Goal: Information Seeking & Learning: Learn about a topic

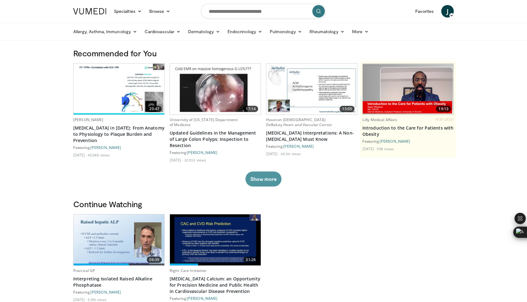
click at [267, 179] on button "Show more" at bounding box center [263, 179] width 36 height 15
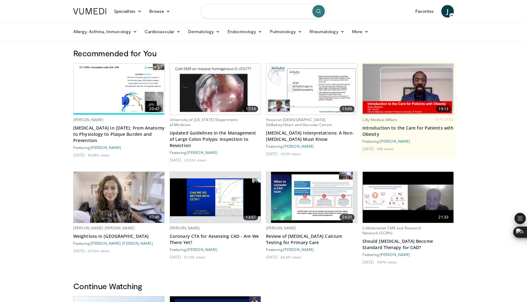
click at [277, 12] on input "Search topics, interventions" at bounding box center [263, 11] width 125 height 15
type input "********"
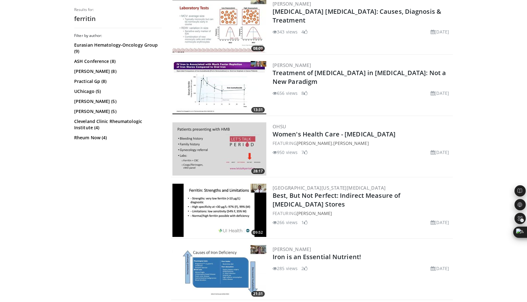
scroll to position [439, 0]
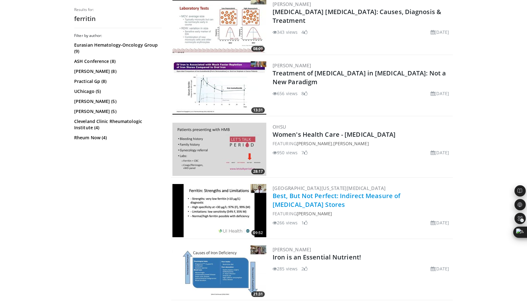
click at [323, 193] on link "Best, But Not Perfect: Indirect Measure of [MEDICAL_DATA] Stores" at bounding box center [337, 200] width 128 height 17
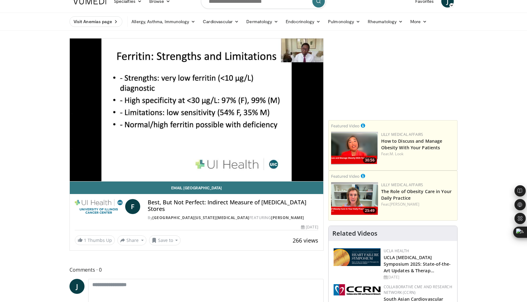
scroll to position [9, 0]
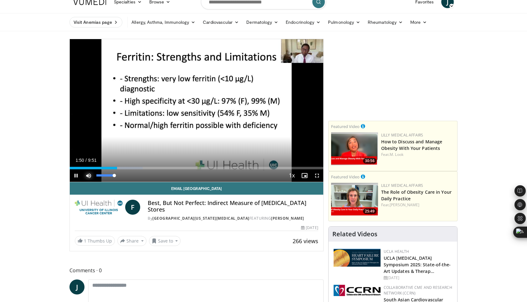
click at [89, 175] on span "Video Player" at bounding box center [88, 175] width 13 height 13
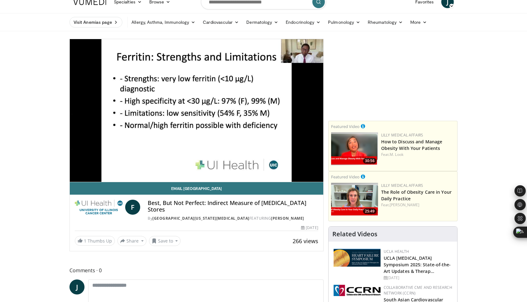
click at [89, 175] on div "10 seconds Tap to unmute" at bounding box center [197, 110] width 254 height 143
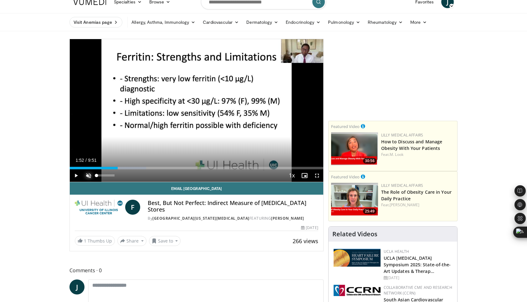
click at [87, 173] on span "Video Player" at bounding box center [88, 175] width 13 height 13
click at [76, 175] on span "Video Player" at bounding box center [76, 175] width 13 height 13
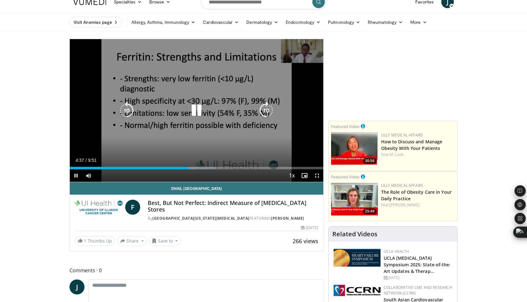
click at [194, 109] on icon "Video Player" at bounding box center [197, 111] width 18 height 18
